Goal: Navigation & Orientation: Find specific page/section

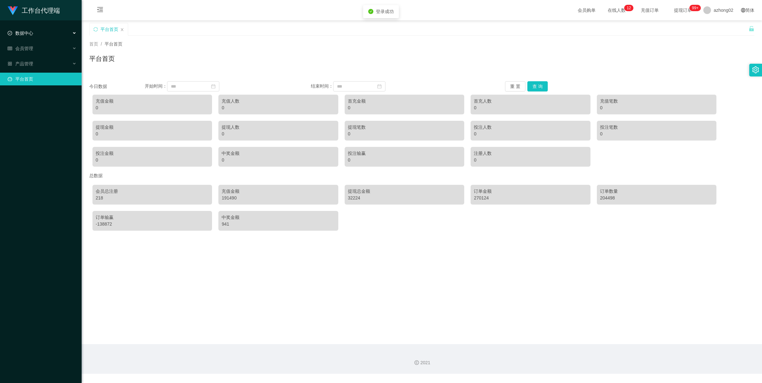
drag, startPoint x: 31, startPoint y: 33, endPoint x: 31, endPoint y: 45, distance: 12.4
click at [31, 33] on span "数据中心" at bounding box center [21, 33] width 26 height 5
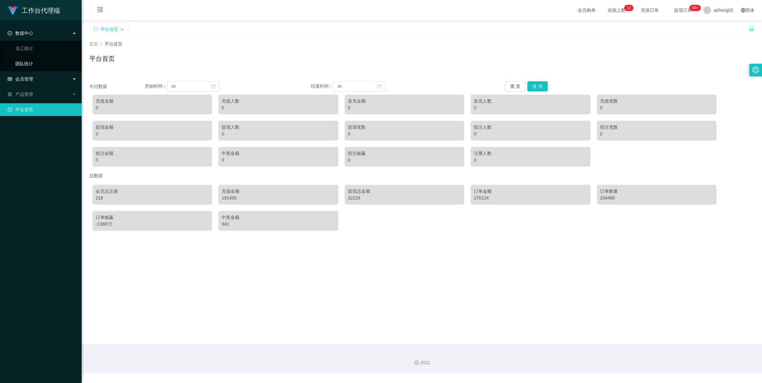
drag, startPoint x: 27, startPoint y: 74, endPoint x: 26, endPoint y: 68, distance: 6.4
click at [27, 74] on div "会员管理" at bounding box center [41, 79] width 82 height 13
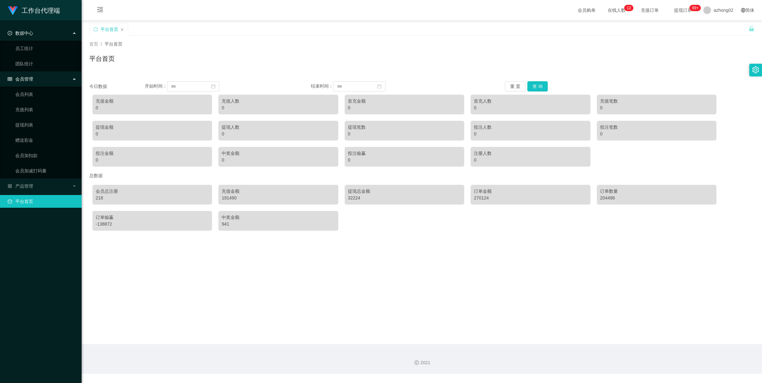
click at [26, 55] on ul "员工统计 团队统计" at bounding box center [41, 56] width 82 height 31
click at [25, 94] on link "会员列表" at bounding box center [45, 94] width 61 height 13
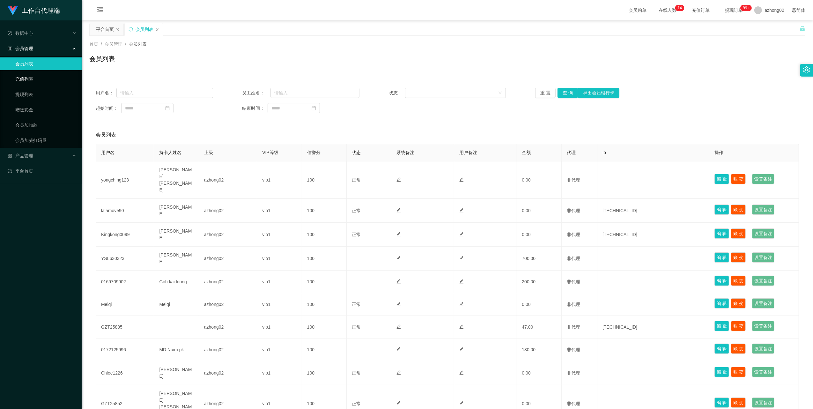
drag, startPoint x: 25, startPoint y: 75, endPoint x: 26, endPoint y: 82, distance: 7.4
click at [25, 75] on link "充值列表" at bounding box center [45, 79] width 61 height 13
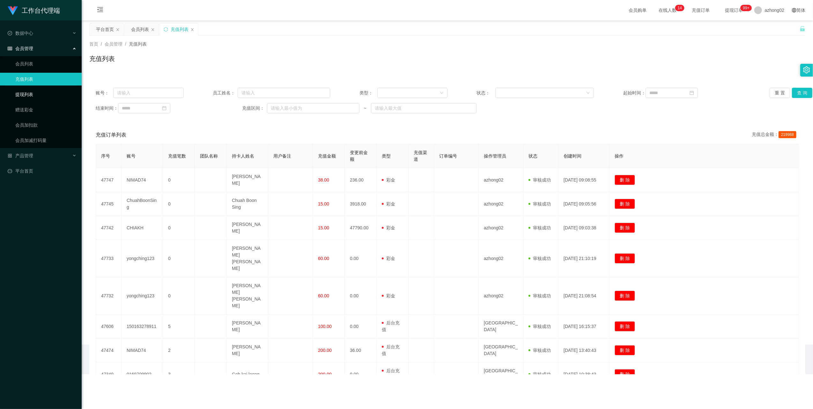
click at [23, 89] on link "提现列表" at bounding box center [45, 94] width 61 height 13
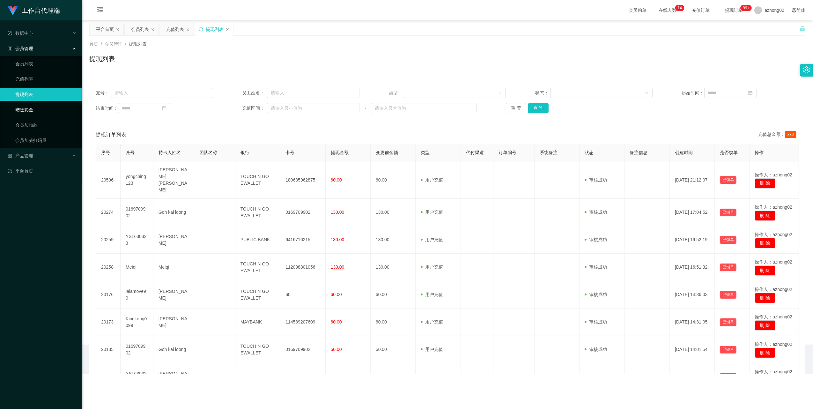
click at [22, 109] on link "赠送彩金" at bounding box center [45, 109] width 61 height 13
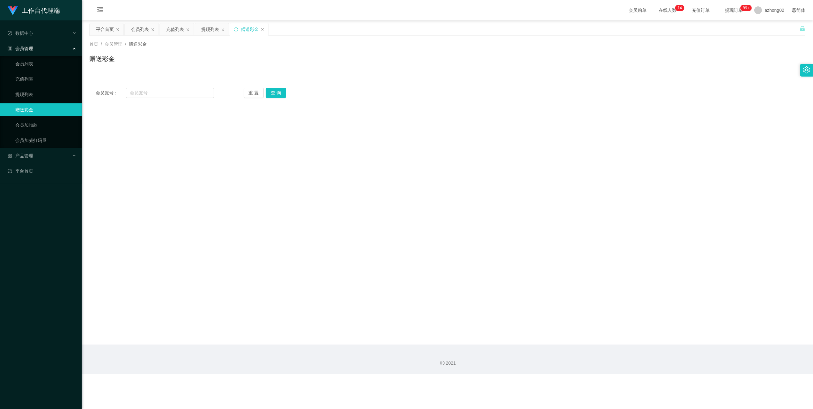
click at [24, 69] on ul "会员列表 充值列表 提现列表 赠送彩金 会员加扣款 会员加减打码量" at bounding box center [41, 102] width 82 height 92
click at [25, 60] on link "会员列表" at bounding box center [45, 63] width 61 height 13
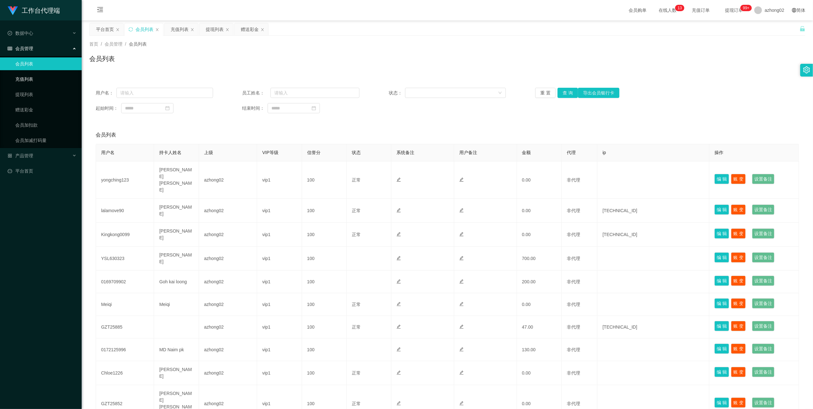
click at [23, 73] on link "充值列表" at bounding box center [45, 79] width 61 height 13
